Goal: Task Accomplishment & Management: Use online tool/utility

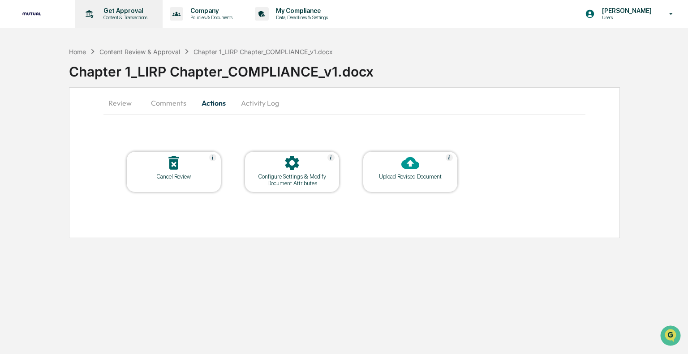
click at [111, 14] on p "Get Approval" at bounding box center [124, 10] width 56 height 7
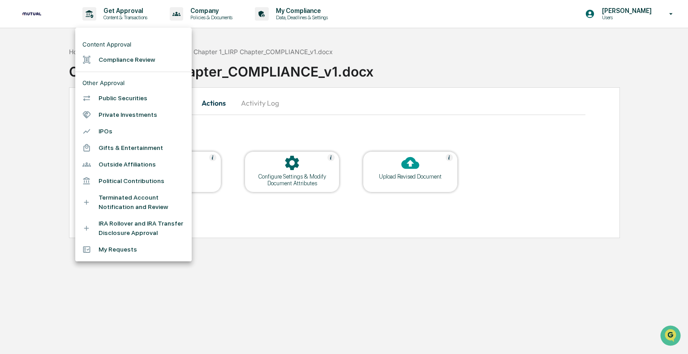
click at [108, 61] on li "Compliance Review" at bounding box center [133, 60] width 116 height 17
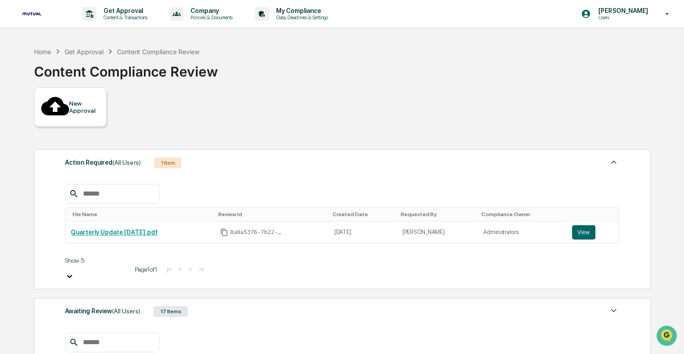
click at [160, 306] on div "17 Items" at bounding box center [170, 311] width 34 height 11
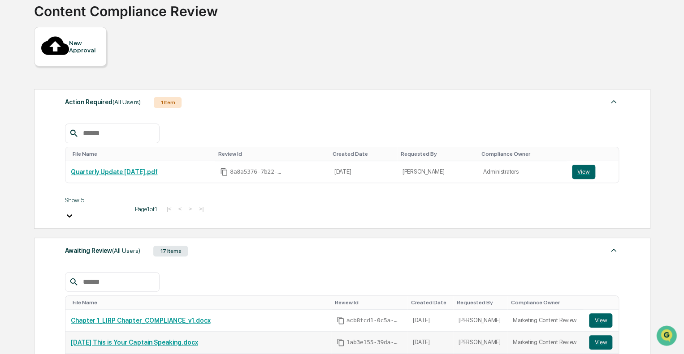
scroll to position [134, 0]
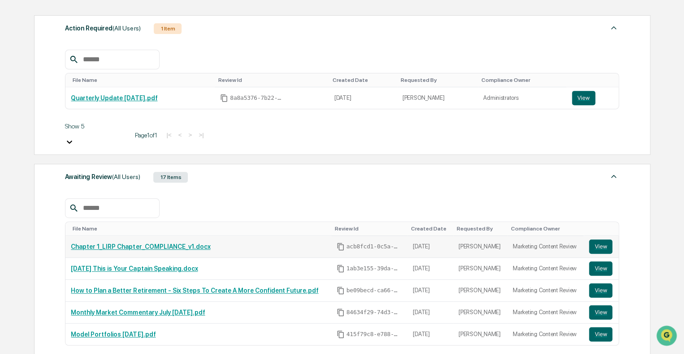
click at [149, 243] on link "Chapter 1_LIRP Chapter_COMPLIANCE_v1.docx" at bounding box center [140, 246] width 139 height 7
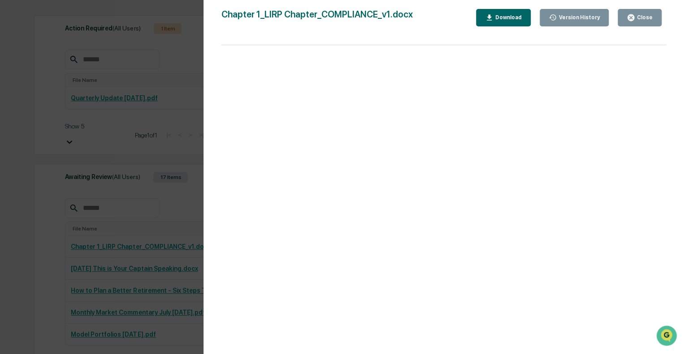
click at [632, 14] on icon "button" at bounding box center [630, 17] width 7 height 7
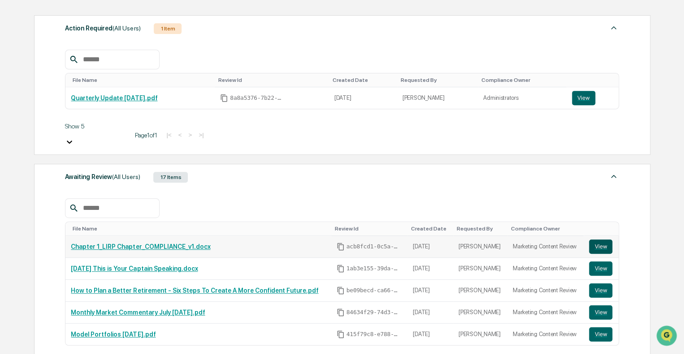
click at [598, 240] on button "View" at bounding box center [600, 247] width 23 height 14
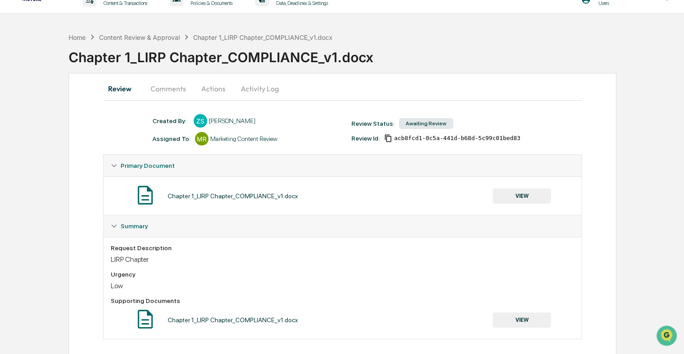
scroll to position [23, 0]
